Goal: Task Accomplishment & Management: Complete application form

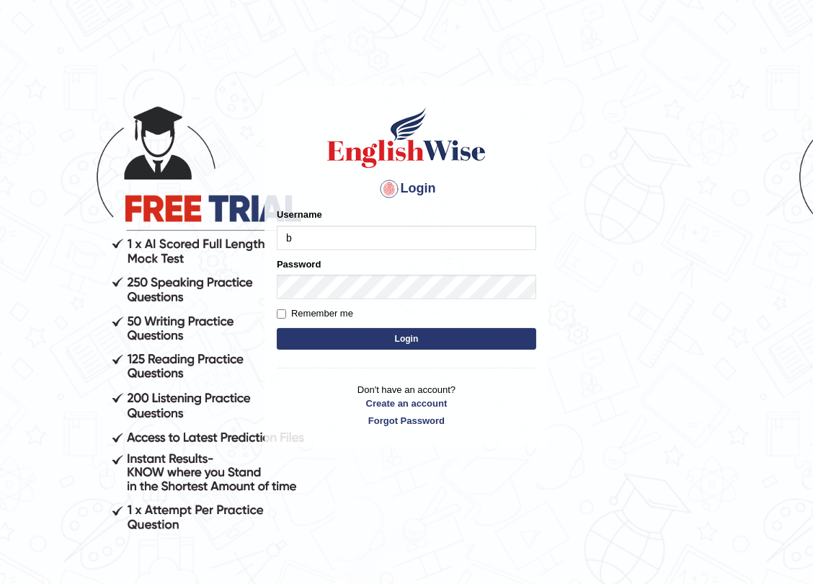
type input "bb"
